Goal: Navigation & Orientation: Find specific page/section

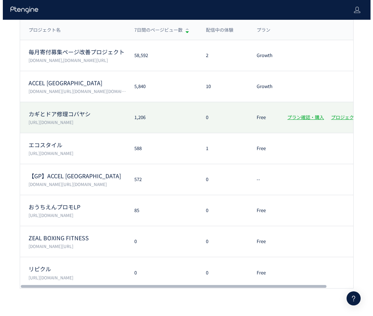
scroll to position [52, 0]
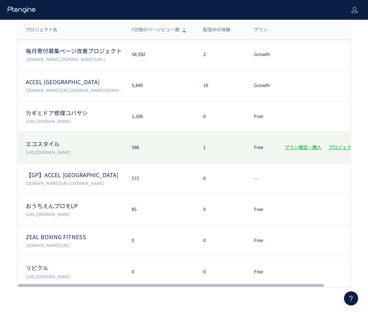
click at [159, 163] on div "エコスタイル https://www.style-eco.com/takuhai-kaitori/ 588 1 Free プラン確認・購入 プロジェクト設定" at bounding box center [199, 178] width 365 height 31
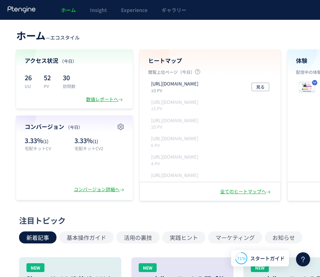
click at [266, 44] on div "ホーム — エコスタイル 現在のプラン： Free アップグレード アクセス状況 （今日） 26 UU 52 PV 30 訪問数 数値レポートへ コンバージョ…" at bounding box center [222, 114] width 444 height 174
